Goal: Information Seeking & Learning: Learn about a topic

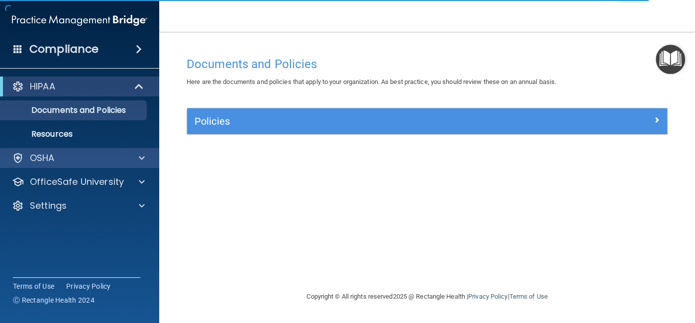
click at [75, 150] on div "OSHA" at bounding box center [80, 158] width 160 height 20
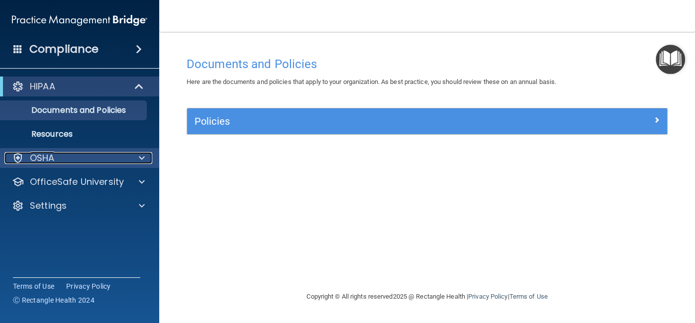
click at [144, 163] on span at bounding box center [142, 158] width 6 height 12
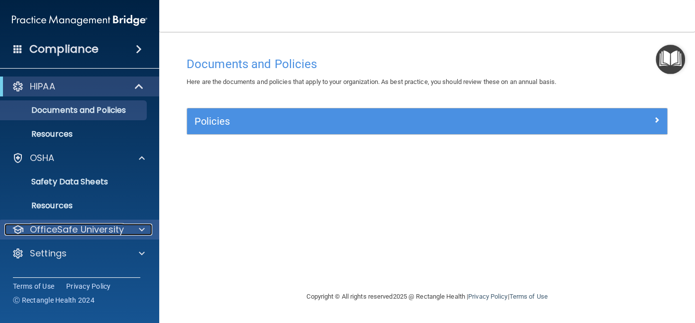
click at [97, 231] on p "OfficeSafe University" at bounding box center [77, 230] width 94 height 12
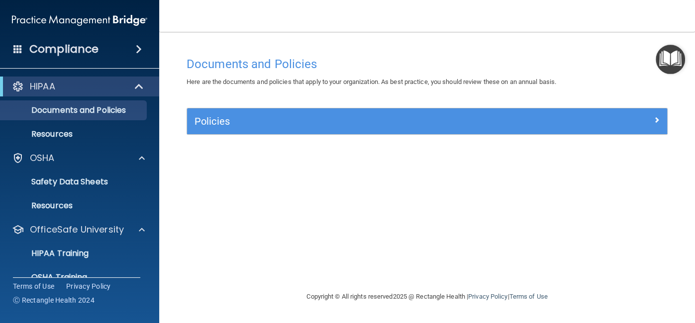
click at [136, 49] on span at bounding box center [139, 49] width 6 height 12
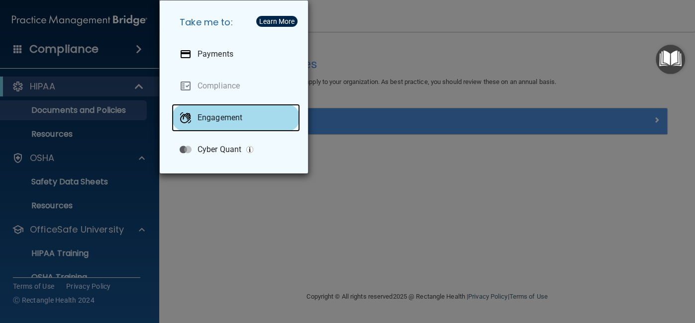
click at [226, 120] on p "Engagement" at bounding box center [219, 118] width 45 height 10
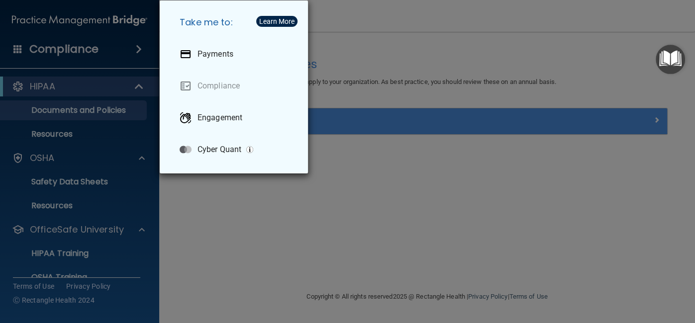
click at [101, 142] on div "Take me to: Payments Compliance Engagement Cyber Quant" at bounding box center [347, 161] width 695 height 323
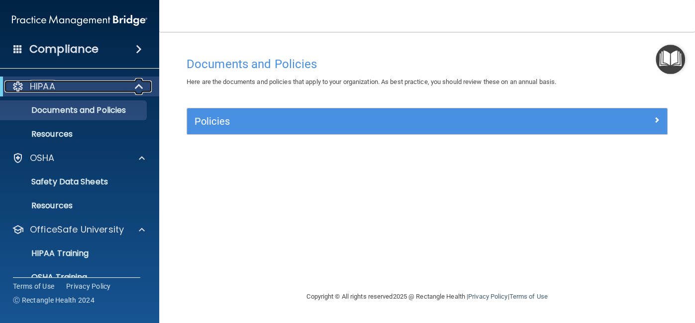
click at [63, 85] on div "HIPAA" at bounding box center [65, 87] width 123 height 12
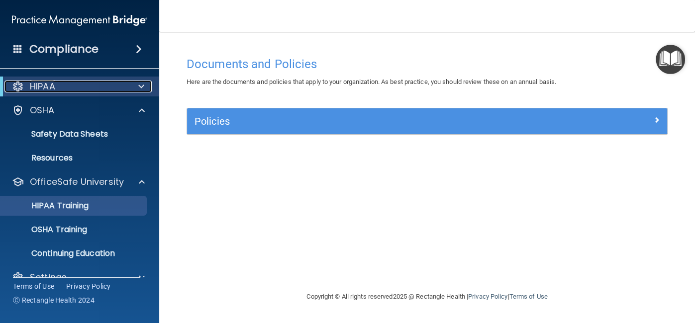
scroll to position [17, 0]
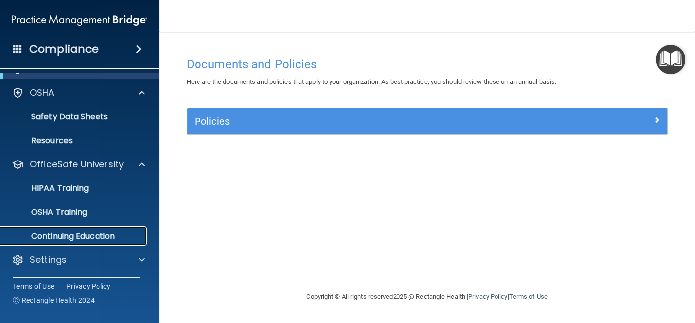
click at [61, 234] on p "Continuing Education" at bounding box center [74, 236] width 136 height 10
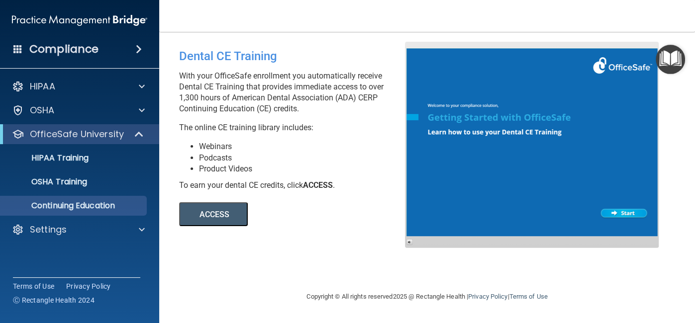
click at [215, 220] on button "ACCESS" at bounding box center [213, 214] width 69 height 24
